Goal: Find specific page/section: Find specific page/section

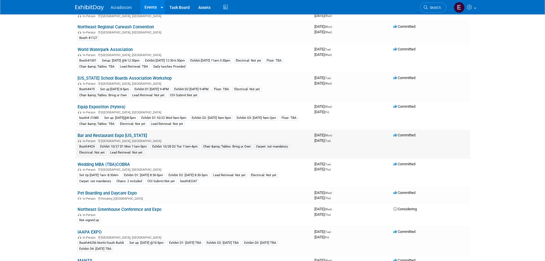
scroll to position [115, 0]
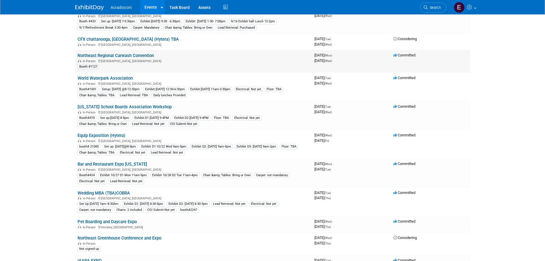
click at [308, 68] on div "Booth #1127" at bounding box center [194, 66] width 233 height 6
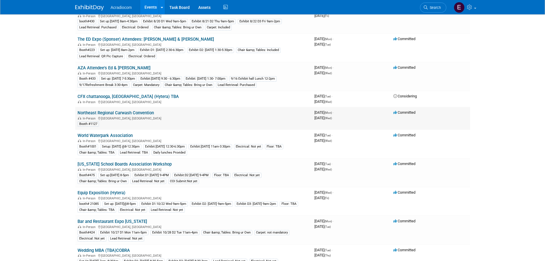
click at [129, 112] on link "Northeast Regional Carwash Convention" at bounding box center [116, 112] width 76 height 5
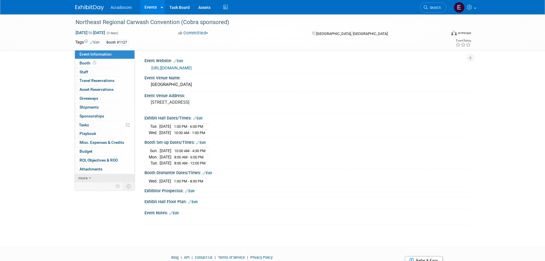
click at [89, 176] on icon at bounding box center [90, 178] width 3 height 4
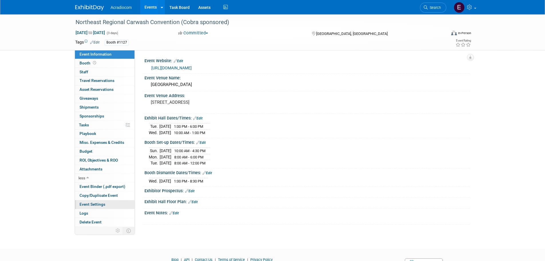
click at [103, 207] on link "Event Settings" at bounding box center [105, 204] width 60 height 9
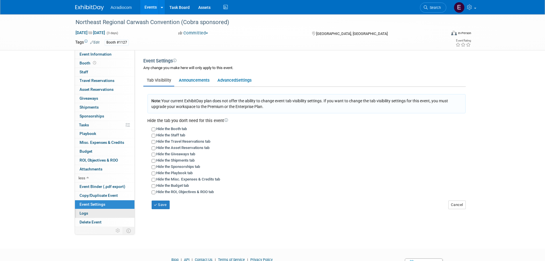
click at [102, 212] on link "Logs" at bounding box center [105, 213] width 60 height 9
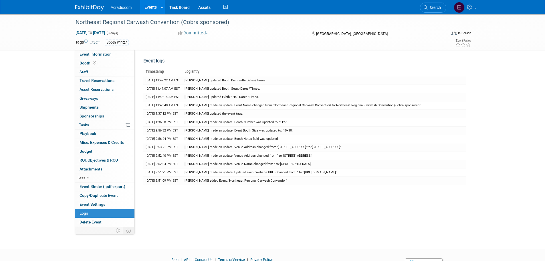
click at [92, 7] on img at bounding box center [89, 8] width 29 height 6
